Goal: Find specific page/section: Find specific page/section

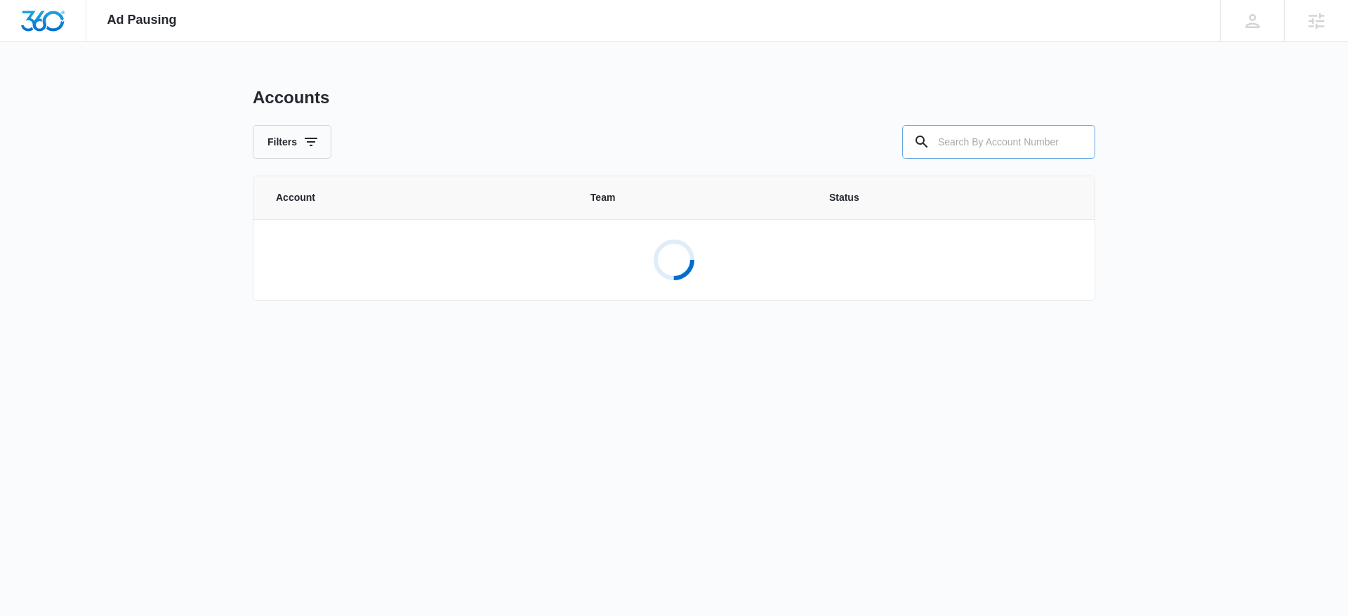
click at [1037, 150] on input "text" at bounding box center [998, 142] width 193 height 34
paste input "M329924"
type input "M329924"
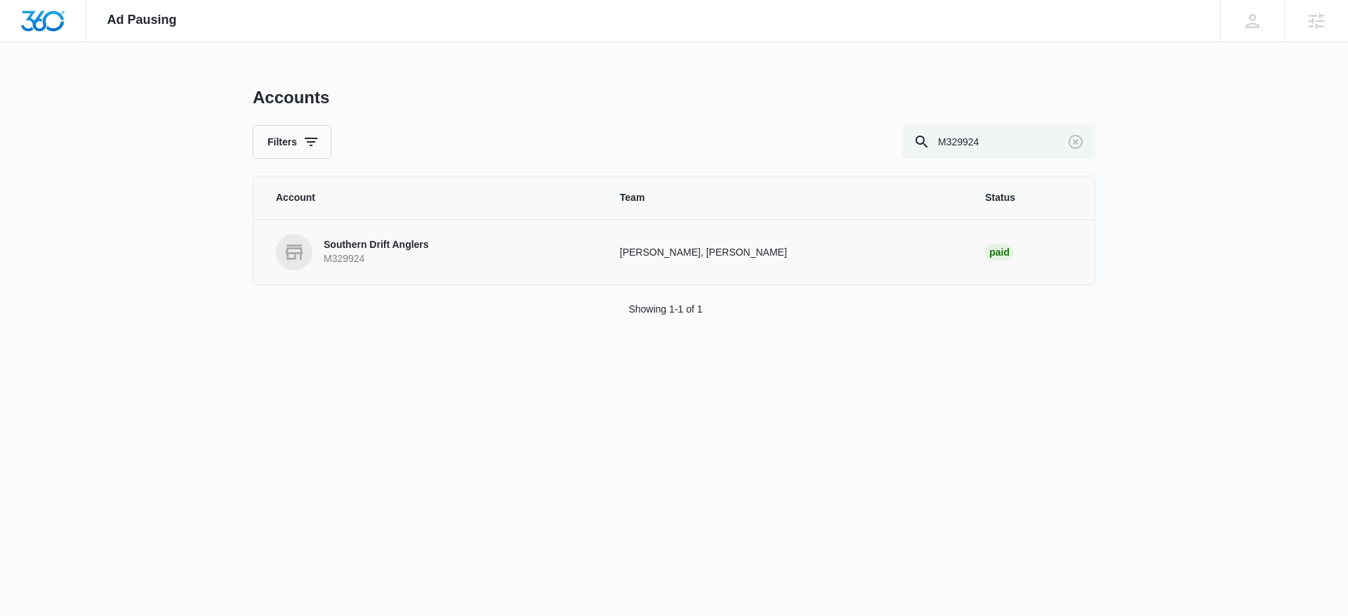
click at [380, 251] on p "Southern Drift Anglers" at bounding box center [376, 245] width 105 height 14
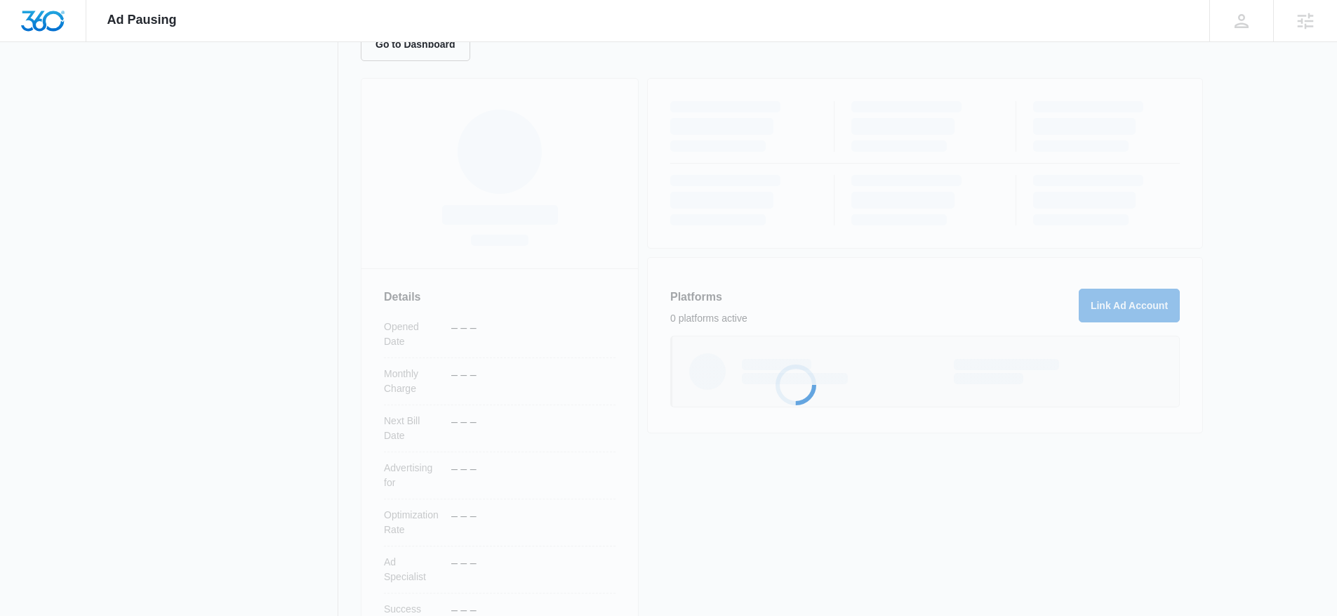
scroll to position [160, 0]
drag, startPoint x: 783, startPoint y: 258, endPoint x: 759, endPoint y: 239, distance: 29.9
click at [783, 259] on div "Loading... Details Opened Date – – – Monthly Charge – – – Next Bill Date – – – …" at bounding box center [782, 369] width 842 height 585
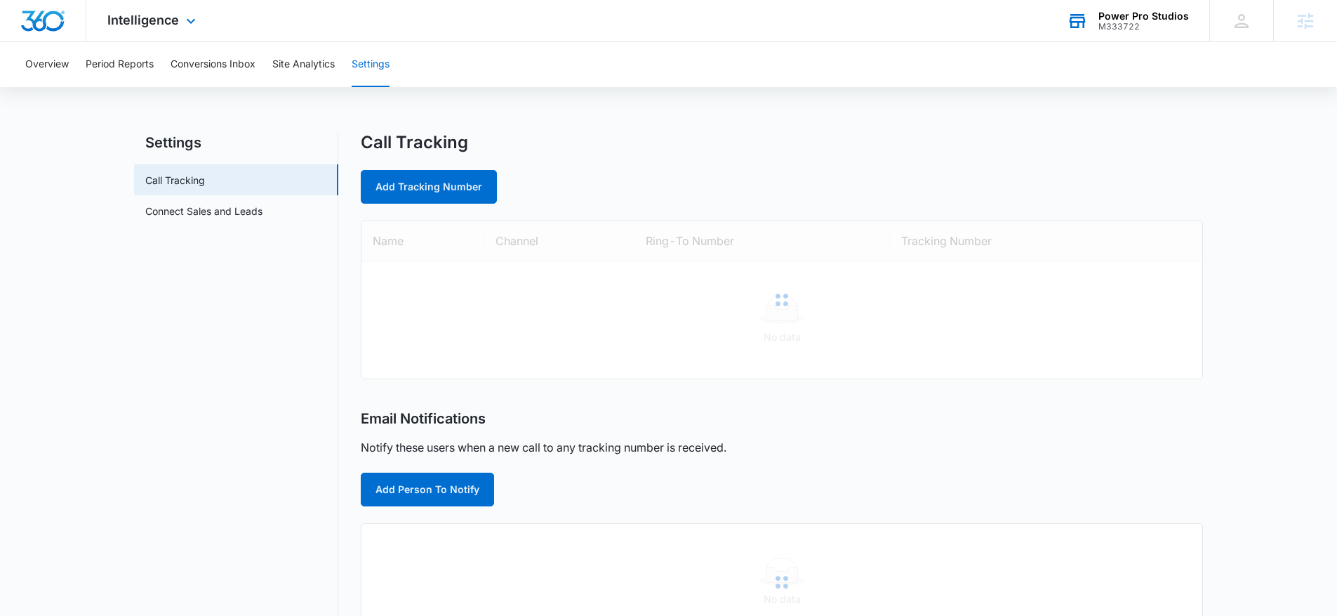
click at [1117, 28] on div "M333722" at bounding box center [1143, 27] width 91 height 10
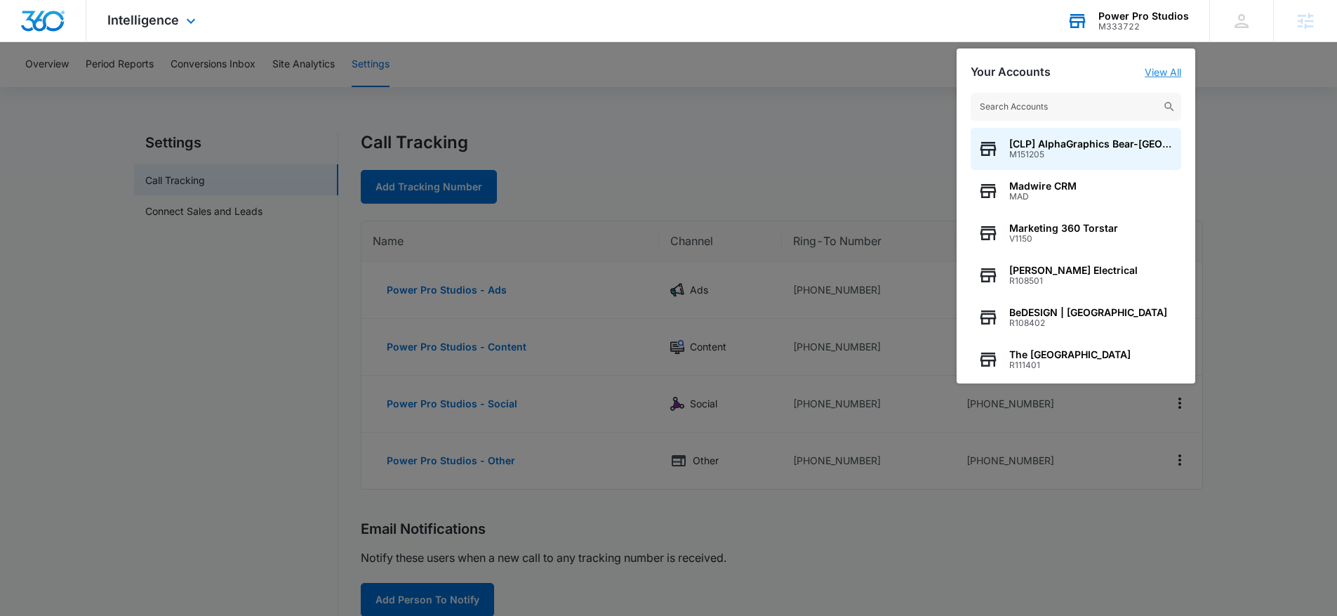
click at [1159, 67] on link "View All" at bounding box center [1163, 72] width 36 height 12
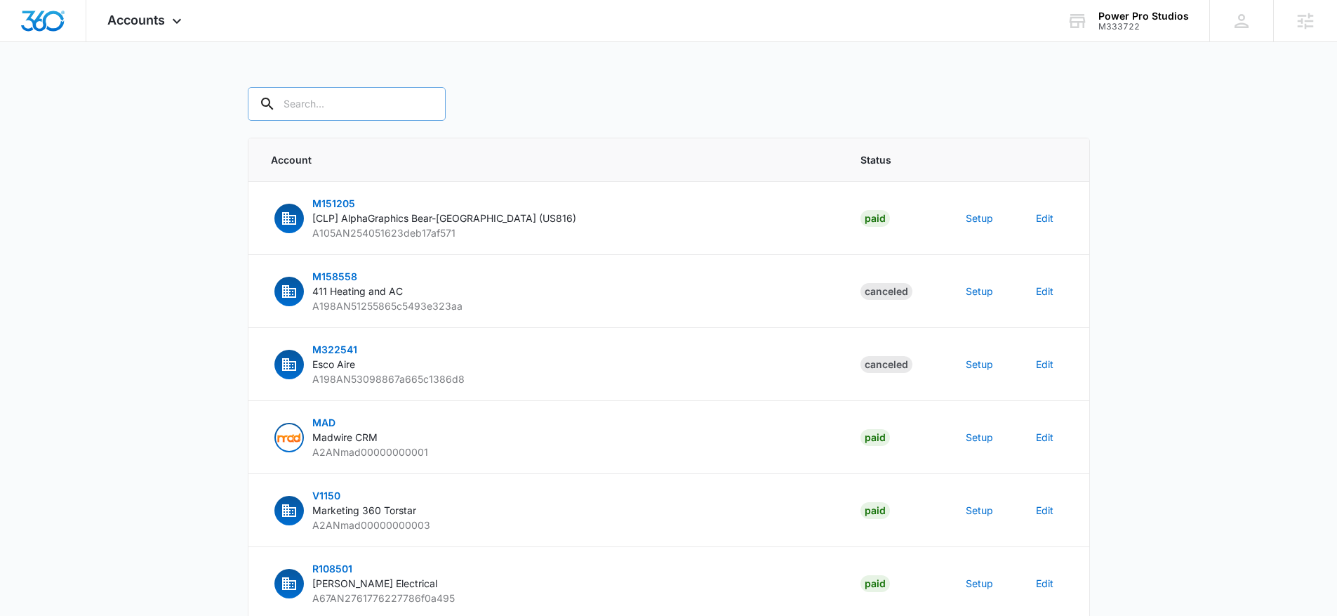
click at [314, 100] on input "text" at bounding box center [347, 104] width 198 height 34
paste input "M329924"
type input "M329924"
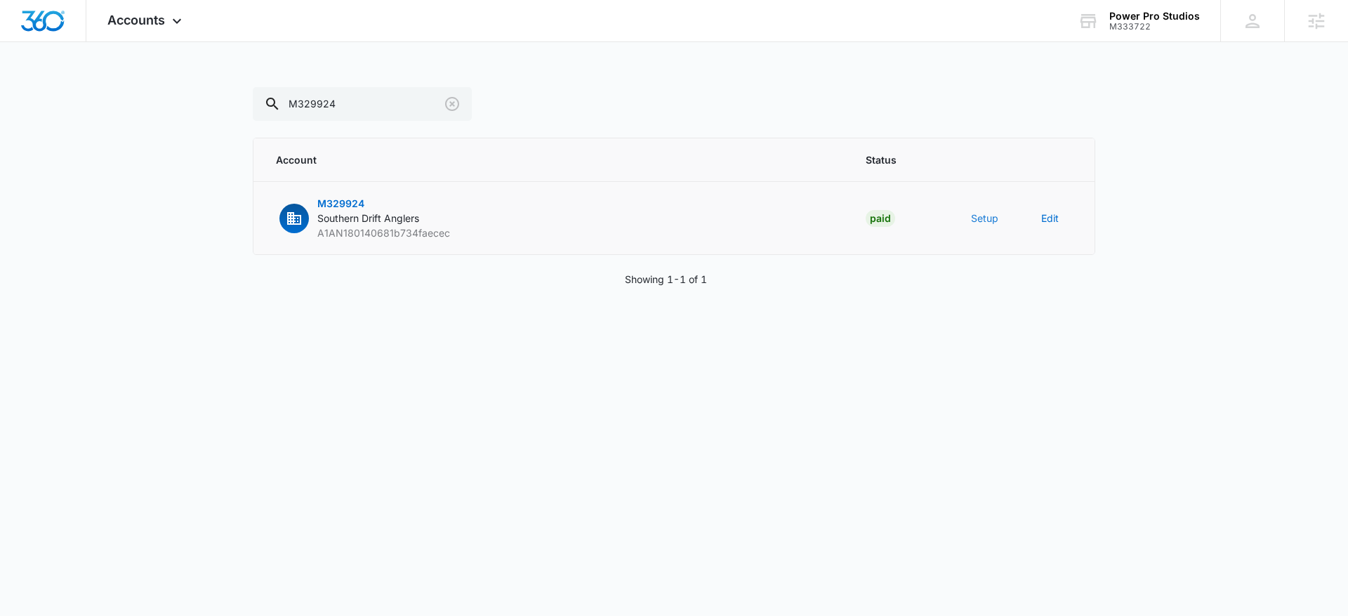
click at [977, 215] on button "Setup" at bounding box center [984, 218] width 27 height 15
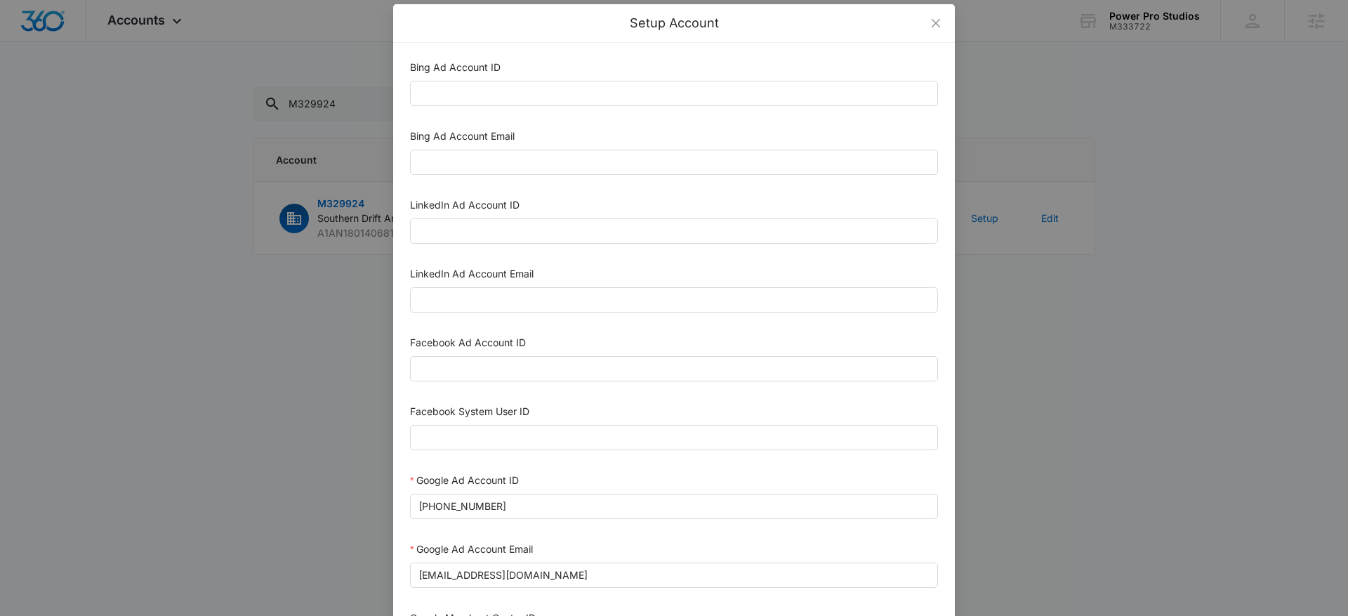
scroll to position [29, 0]
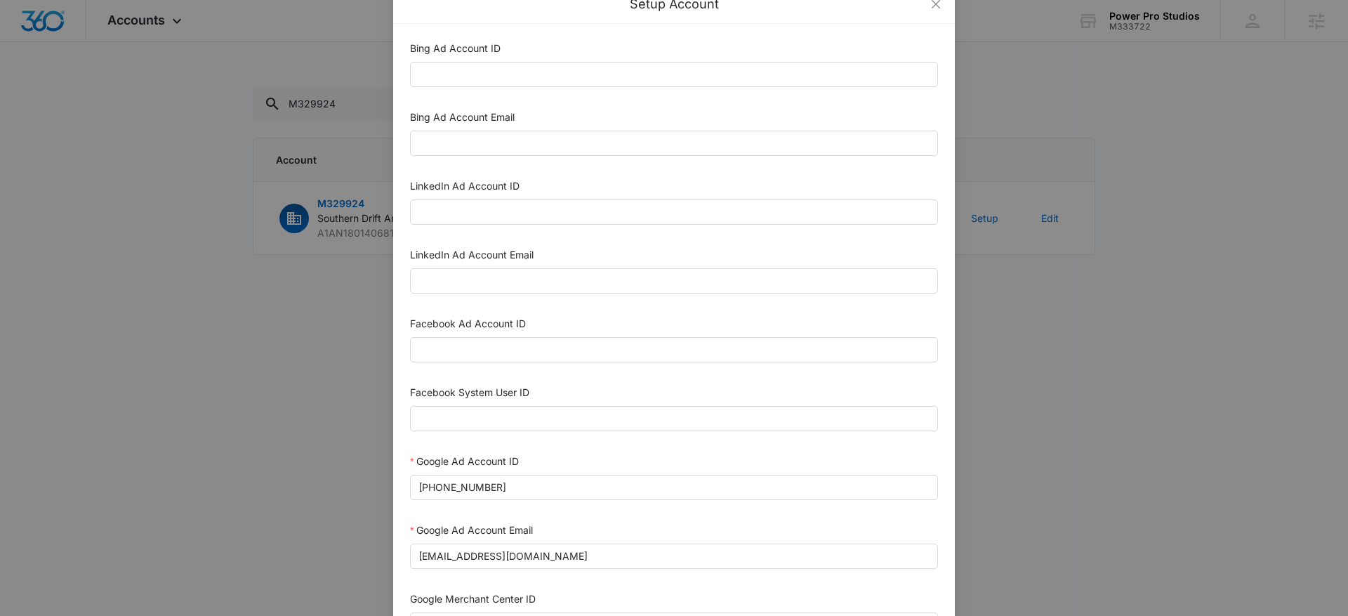
click at [1086, 406] on div "Setup Account Bing Ad Account ID Bing Ad Account Email LinkedIn Ad Account ID L…" at bounding box center [674, 308] width 1348 height 616
